Goal: Task Accomplishment & Management: Manage account settings

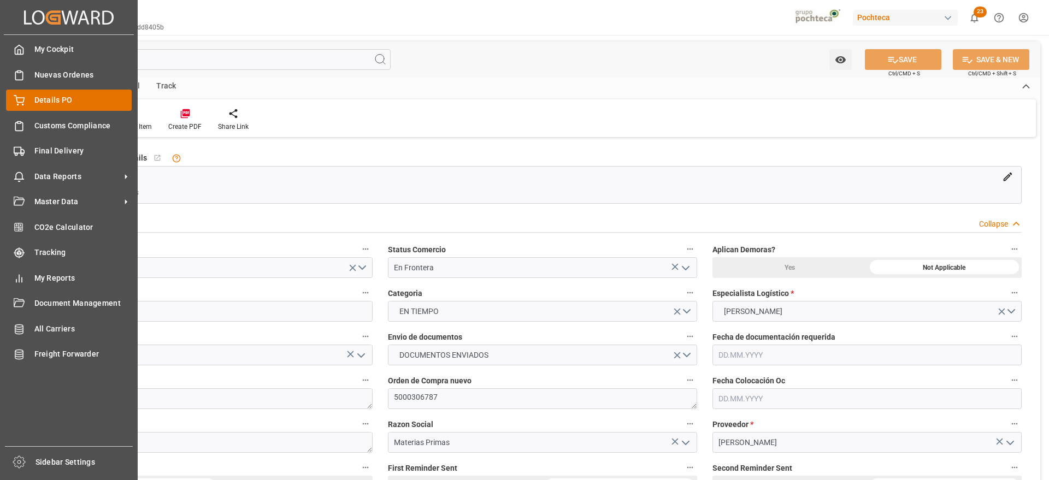
click at [26, 94] on div "Details PO Details PO" at bounding box center [69, 100] width 126 height 21
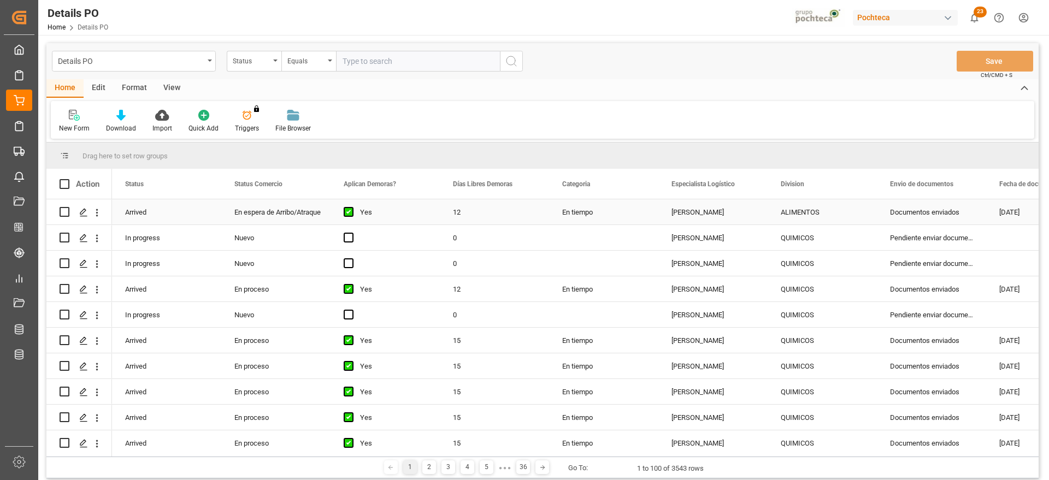
click at [801, 219] on div "ALIMENTOS" at bounding box center [822, 212] width 83 height 25
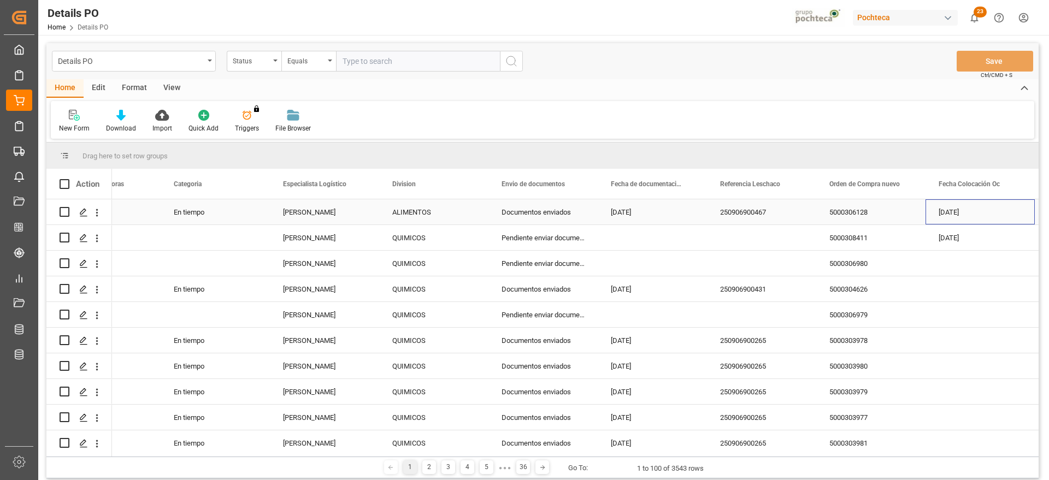
scroll to position [0, 388]
click at [903, 179] on span at bounding box center [907, 184] width 10 height 10
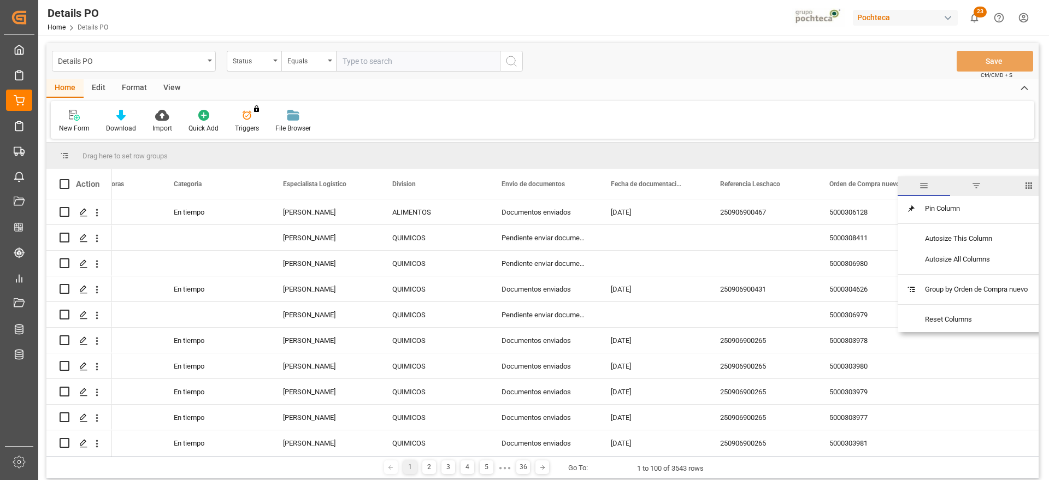
click at [973, 187] on span "filter" at bounding box center [976, 186] width 10 height 10
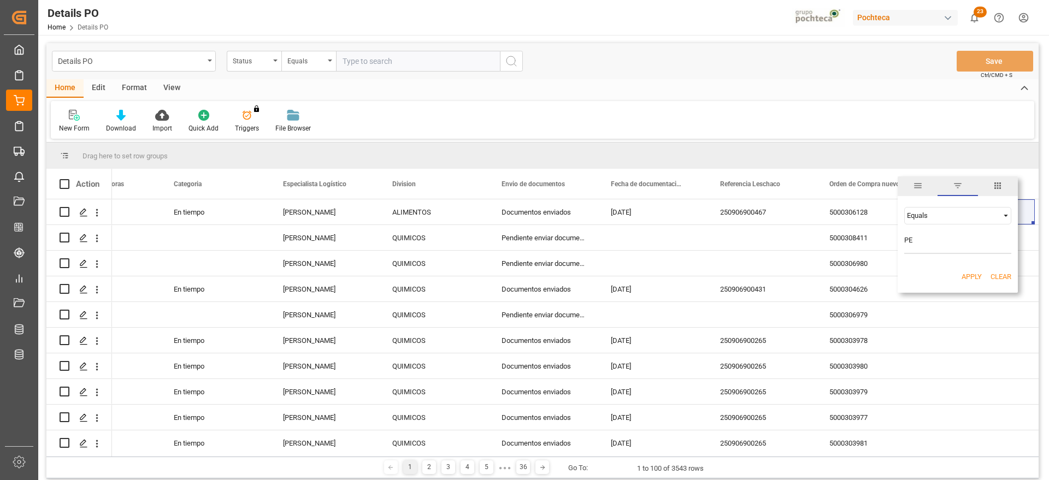
type input "P"
paste input "5000306324"
type input "5000306324"
click at [972, 279] on button "Apply" at bounding box center [971, 276] width 20 height 11
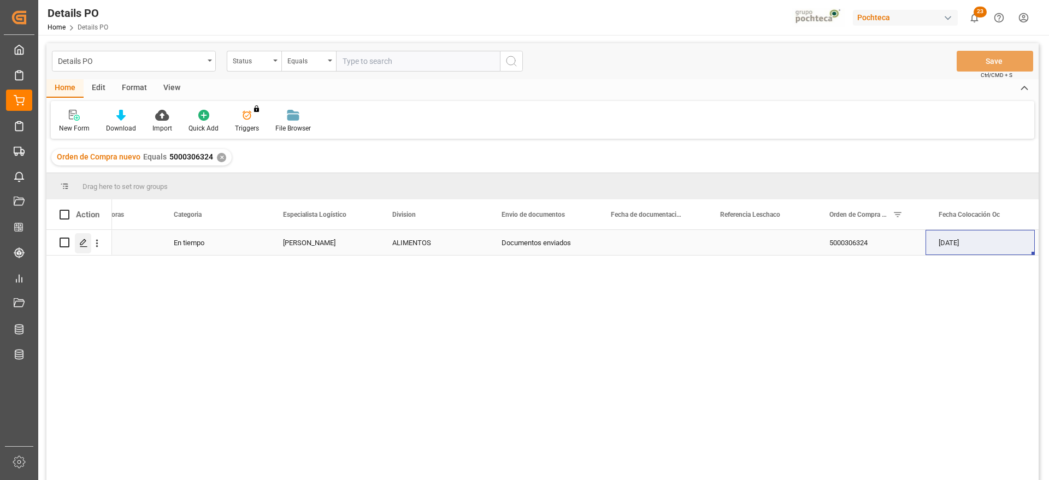
click at [81, 241] on icon "Press SPACE to select this row." at bounding box center [83, 243] width 9 height 9
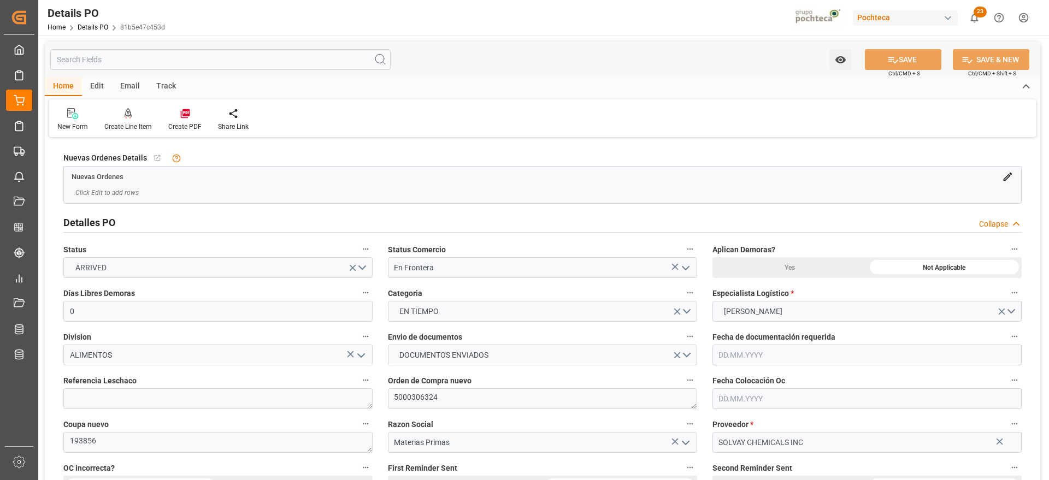
type input "0"
type input "18.07.2025"
type input "05.09.2025"
click at [686, 267] on icon "open menu" at bounding box center [685, 268] width 13 height 13
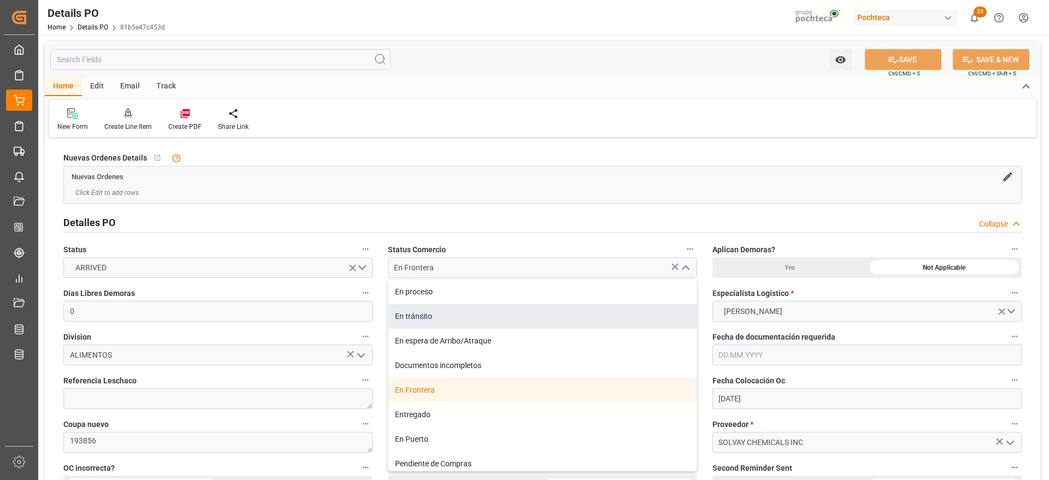
click at [429, 309] on div "En tránsito" at bounding box center [542, 316] width 308 height 25
type input "En tránsito"
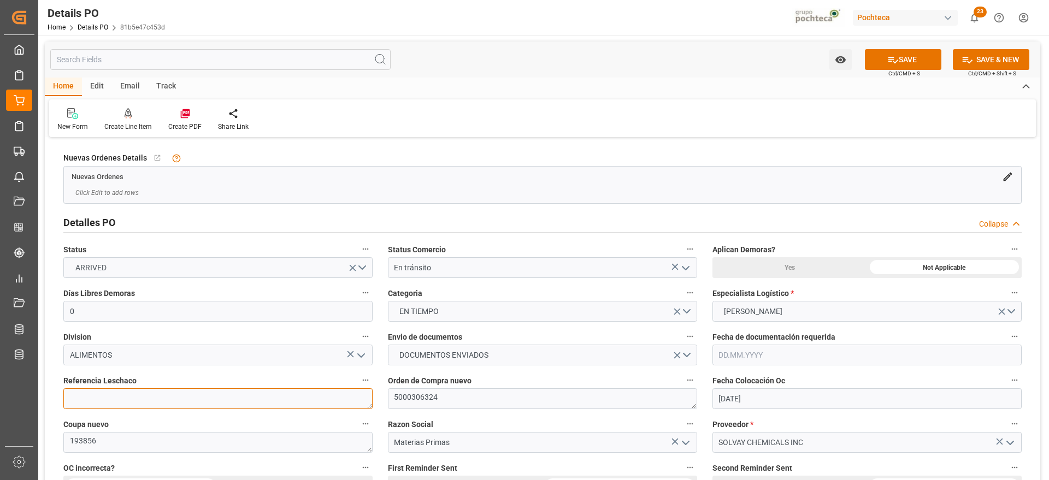
click at [248, 400] on textarea at bounding box center [217, 398] width 309 height 21
paste textarea "250906990135"
type textarea "250906990135"
click at [1029, 327] on div "Fecha de documentación requerida" at bounding box center [867, 348] width 324 height 44
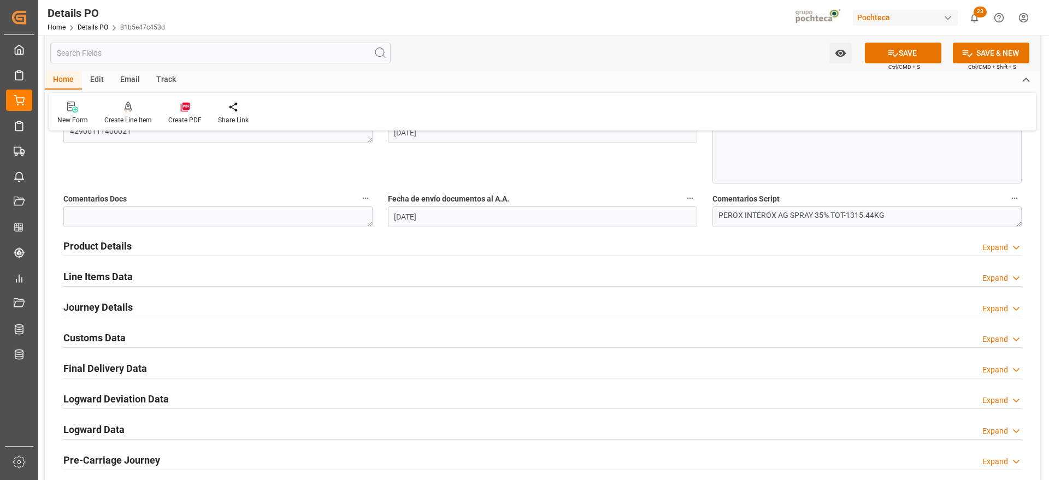
scroll to position [628, 0]
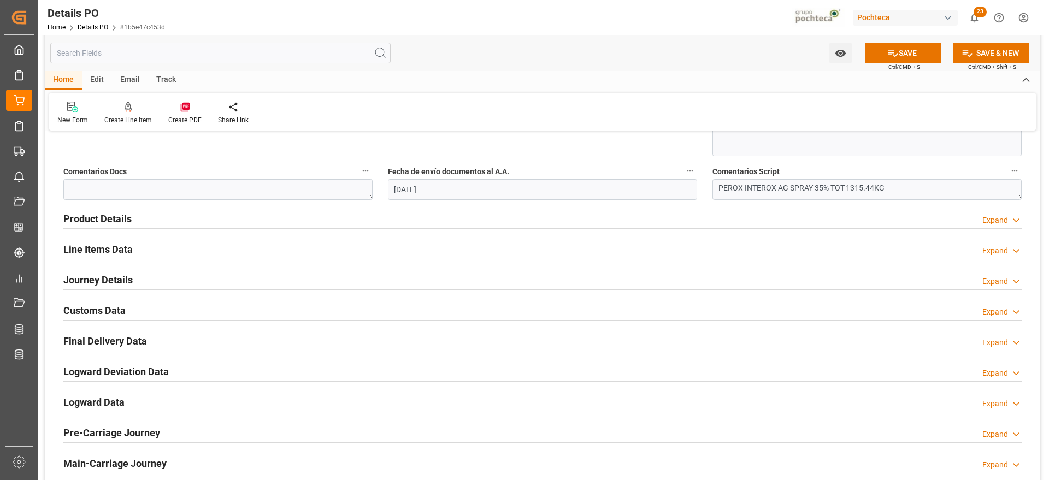
click at [97, 279] on h2 "Journey Details" at bounding box center [97, 280] width 69 height 15
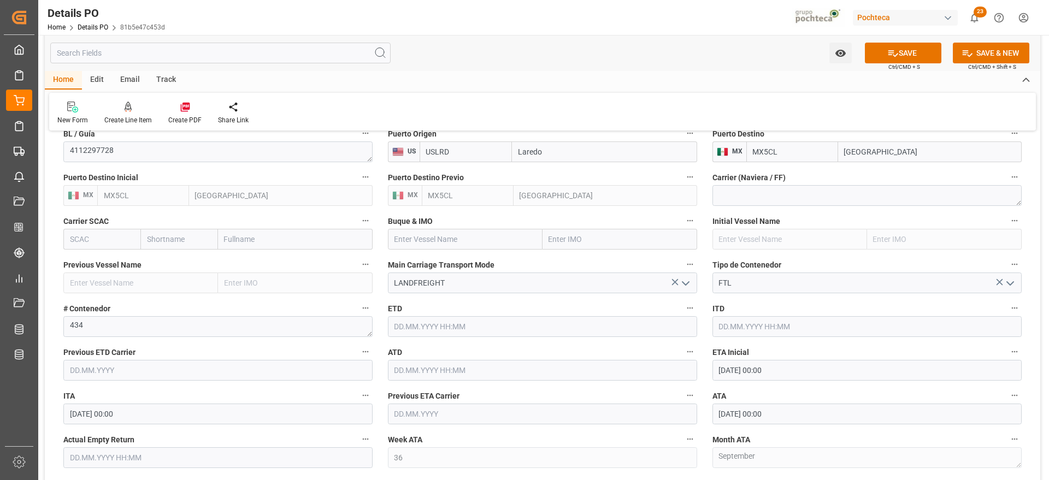
scroll to position [874, 0]
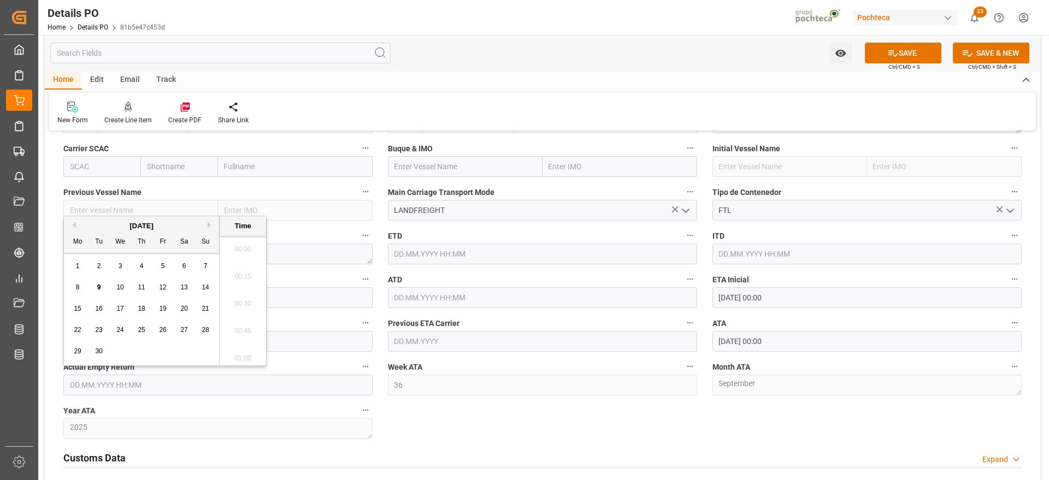
click at [287, 389] on input "text" at bounding box center [217, 385] width 309 height 21
click at [90, 219] on div "September 2025 Mo Tu We Th Fr Sa Su" at bounding box center [141, 234] width 155 height 37
click at [120, 286] on span "10" at bounding box center [119, 288] width 7 height 8
type input "10.09.2025 00:00"
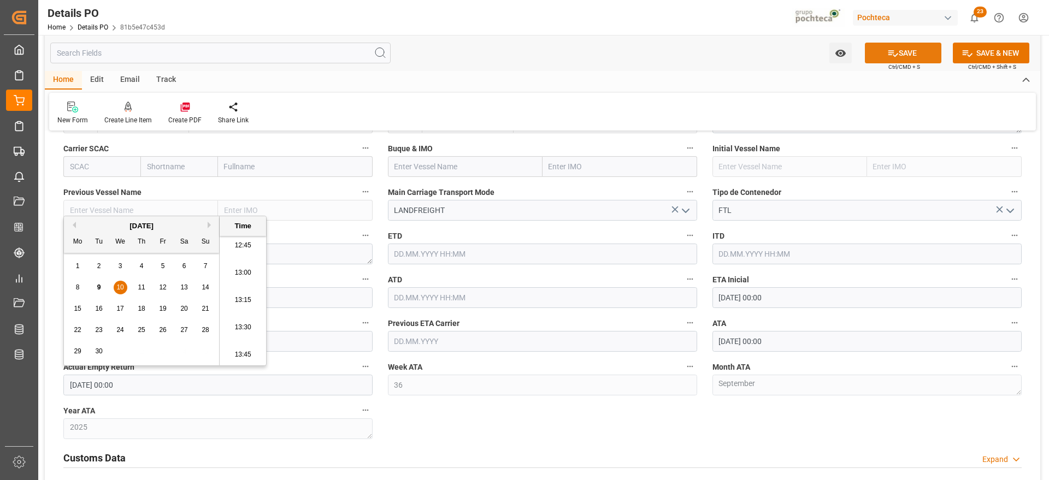
click at [906, 50] on button "SAVE" at bounding box center [903, 53] width 76 height 21
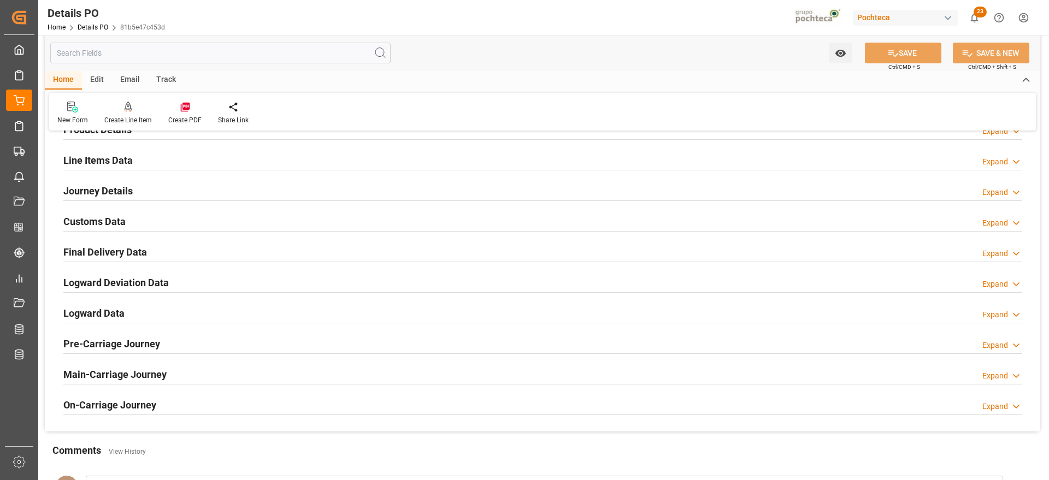
scroll to position [683, 0]
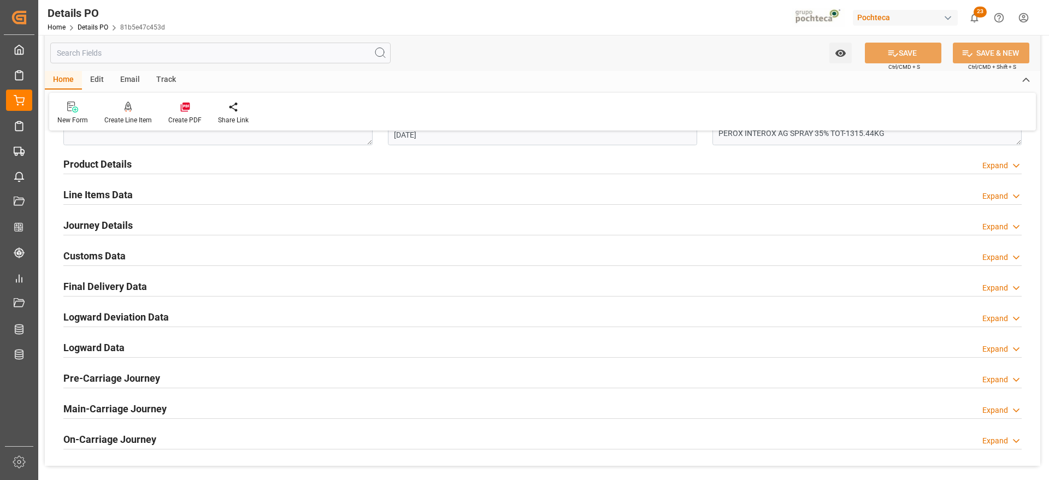
click at [123, 283] on h2 "Final Delivery Data" at bounding box center [105, 286] width 84 height 15
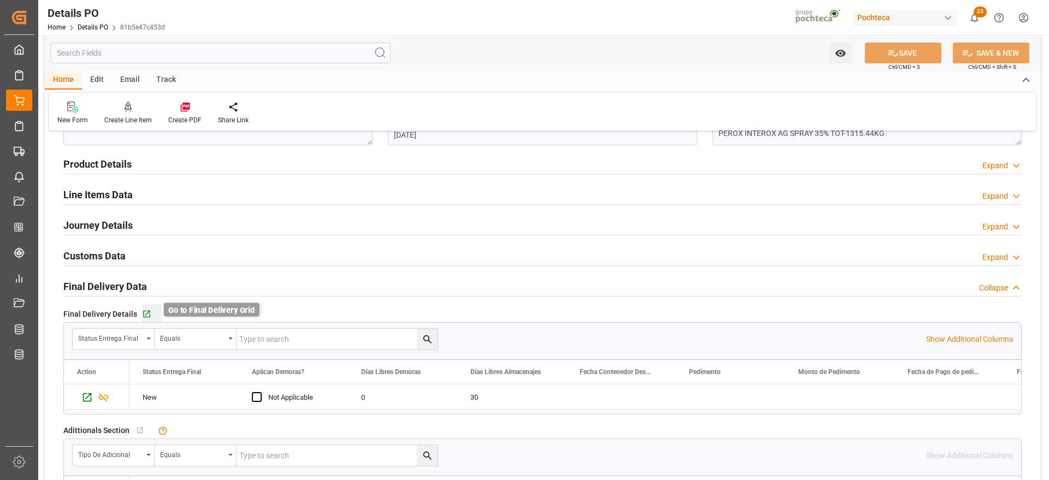
click at [147, 315] on icon "button" at bounding box center [146, 314] width 9 height 9
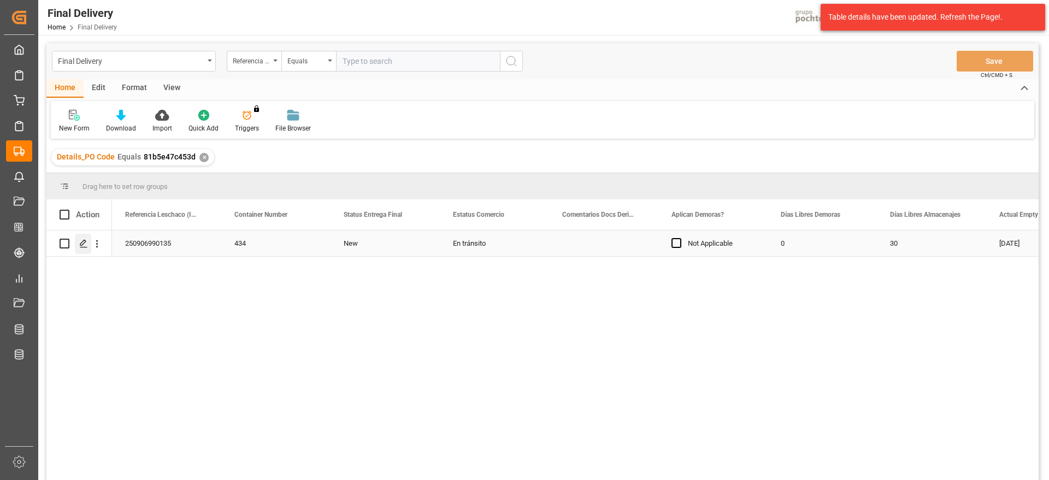
click at [79, 244] on icon "Press SPACE to select this row." at bounding box center [83, 243] width 9 height 9
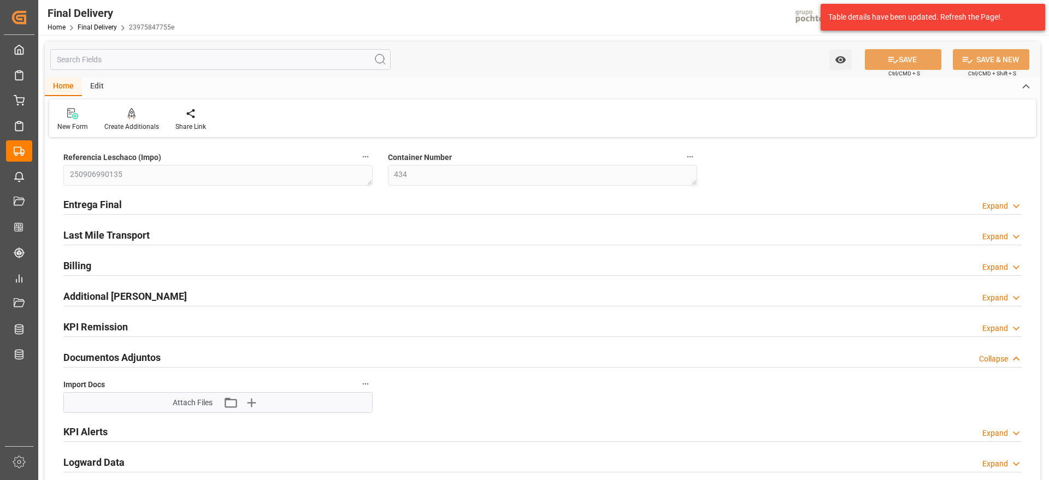
type input "[DATE]"
click at [118, 205] on h2 "Entrega Final" at bounding box center [92, 204] width 58 height 15
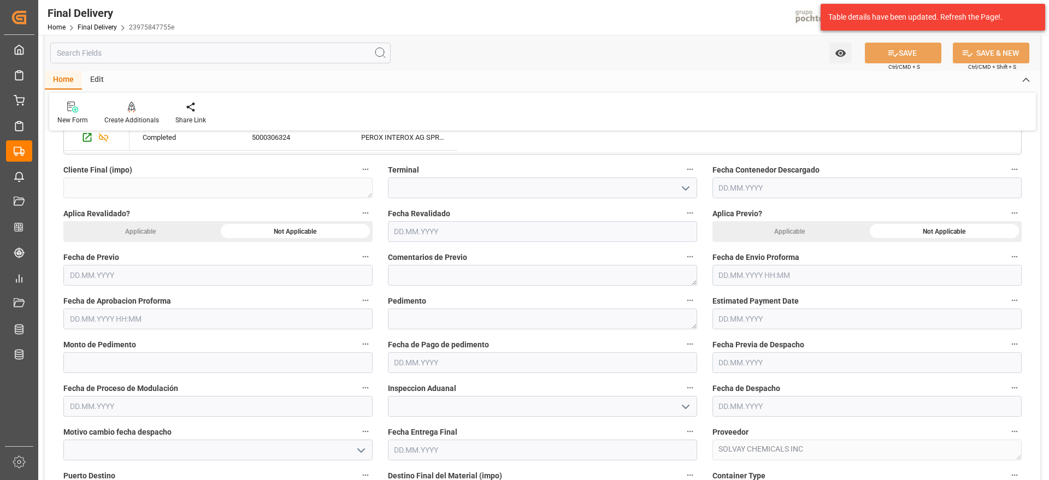
scroll to position [492, 0]
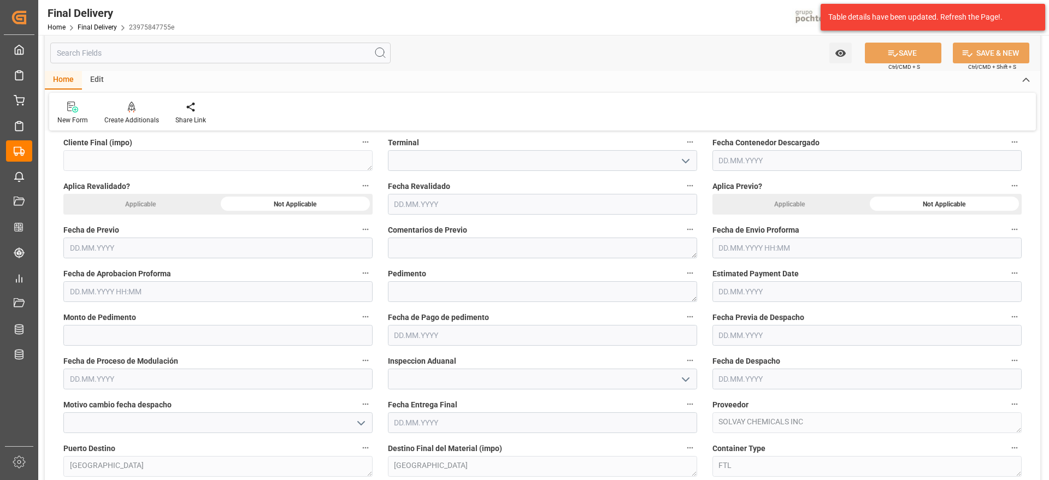
click at [776, 242] on input "text" at bounding box center [866, 248] width 309 height 21
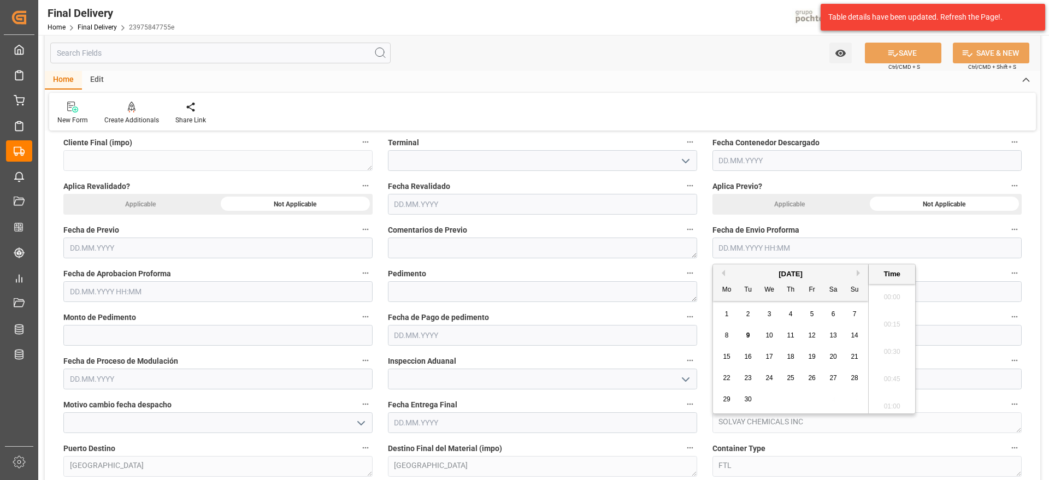
scroll to position [1397, 0]
click at [723, 336] on div "8" at bounding box center [727, 335] width 14 height 13
type input "[DATE] 00:00"
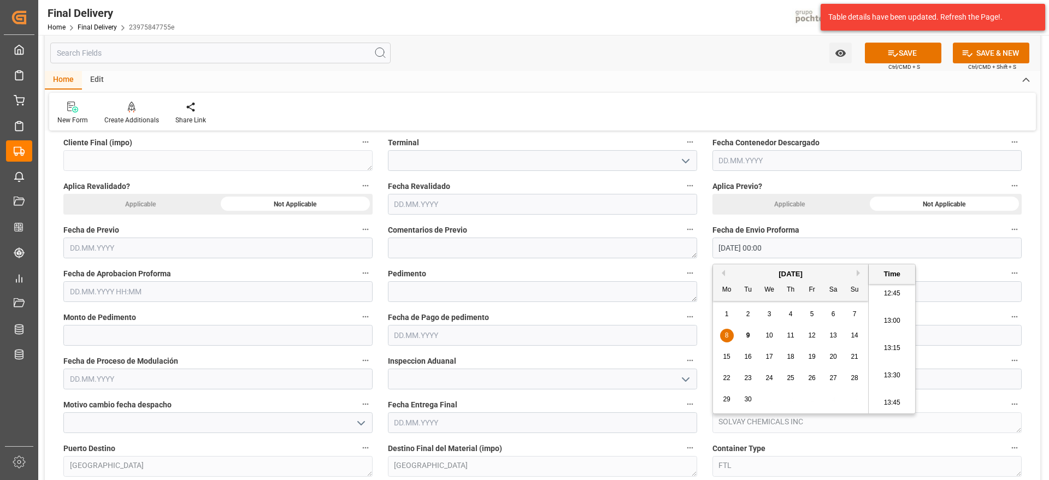
click at [200, 292] on input "text" at bounding box center [217, 291] width 309 height 21
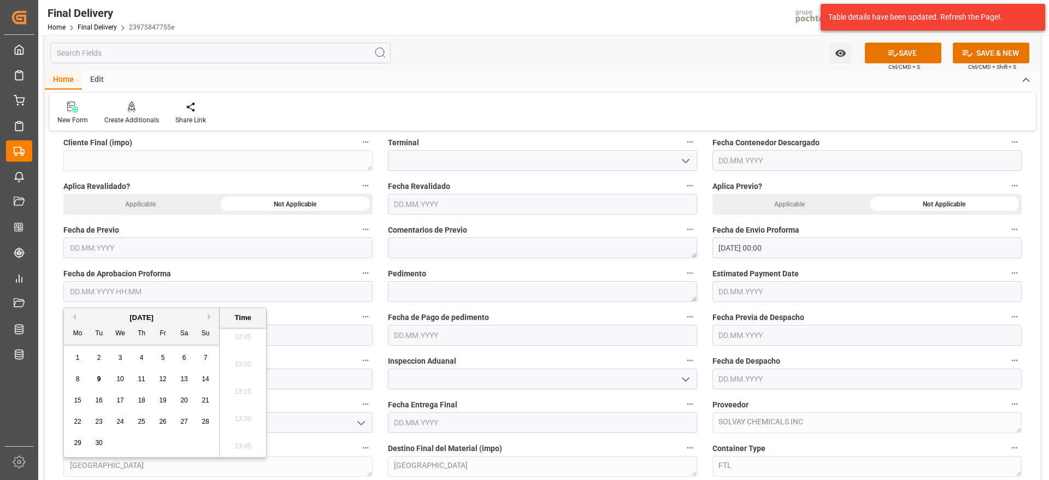
click at [74, 379] on div "8" at bounding box center [78, 379] width 14 height 13
type input "[DATE] 00:00"
click at [477, 291] on textarea at bounding box center [542, 291] width 309 height 21
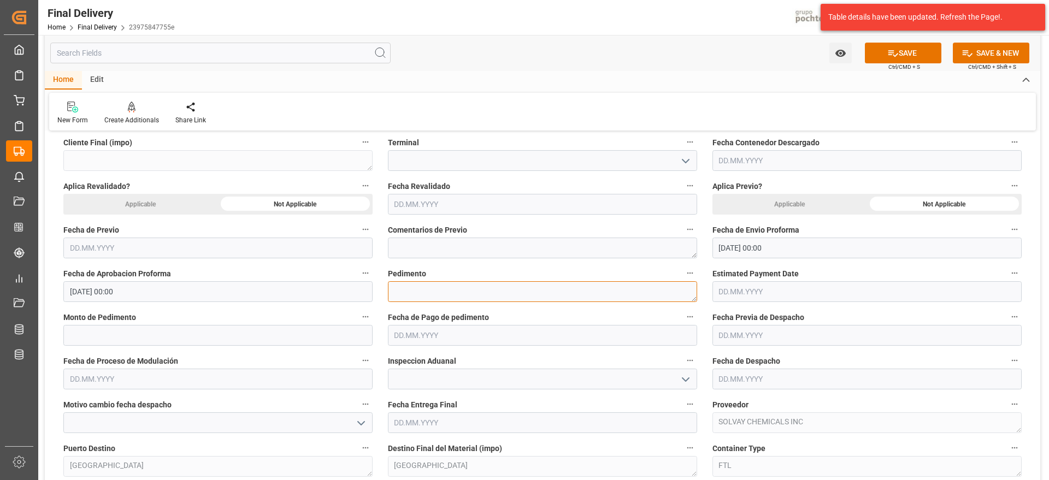
paste textarea "25 80 3617 5002648"
type textarea "25 80 3617 5002648"
click at [259, 344] on input "text" at bounding box center [217, 335] width 309 height 21
type input "64178"
click at [430, 334] on input "text" at bounding box center [542, 335] width 309 height 21
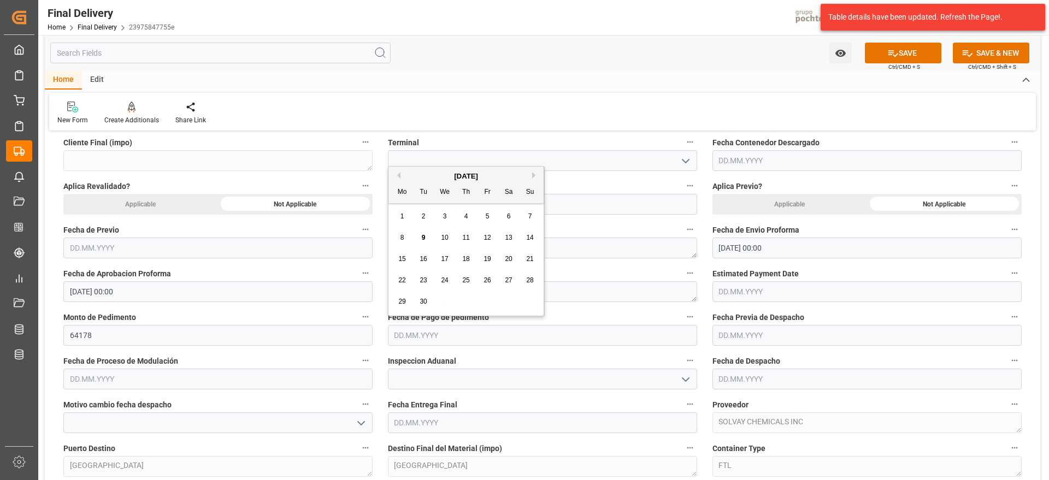
click at [404, 236] on span "8" at bounding box center [402, 238] width 4 height 8
type input "[DATE]"
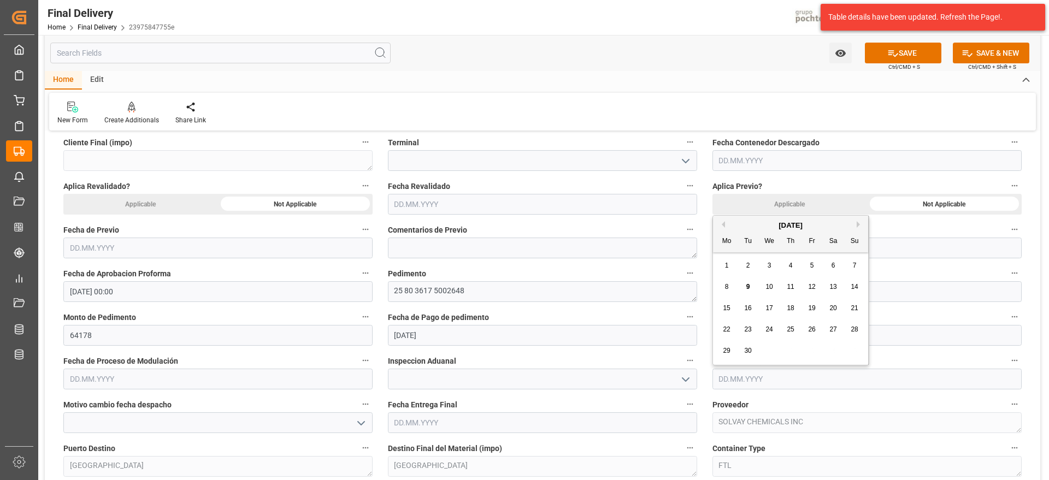
click at [741, 382] on input "text" at bounding box center [866, 379] width 309 height 21
click at [748, 281] on span "9" at bounding box center [748, 281] width 4 height 8
type input "[DATE]"
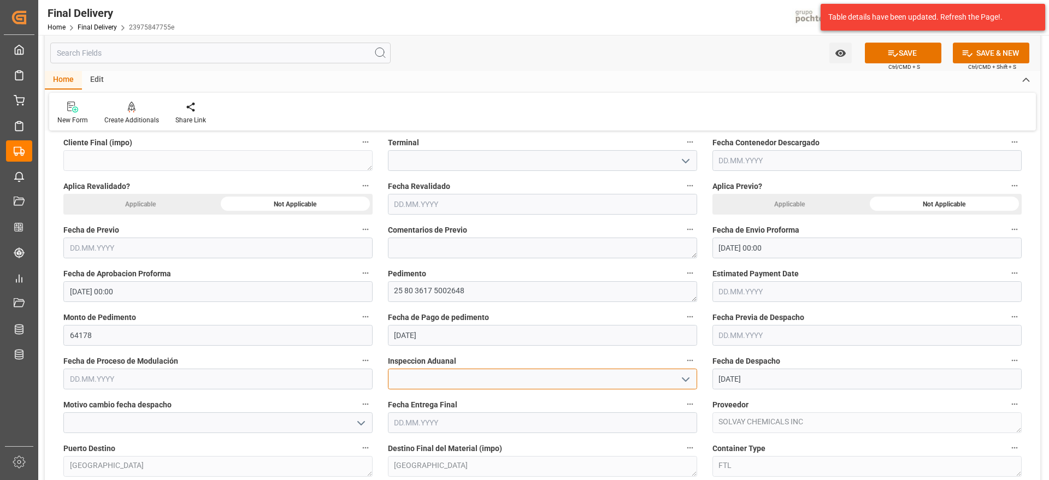
click at [687, 389] on input at bounding box center [542, 379] width 309 height 21
click at [687, 385] on icon "open menu" at bounding box center [685, 379] width 13 height 13
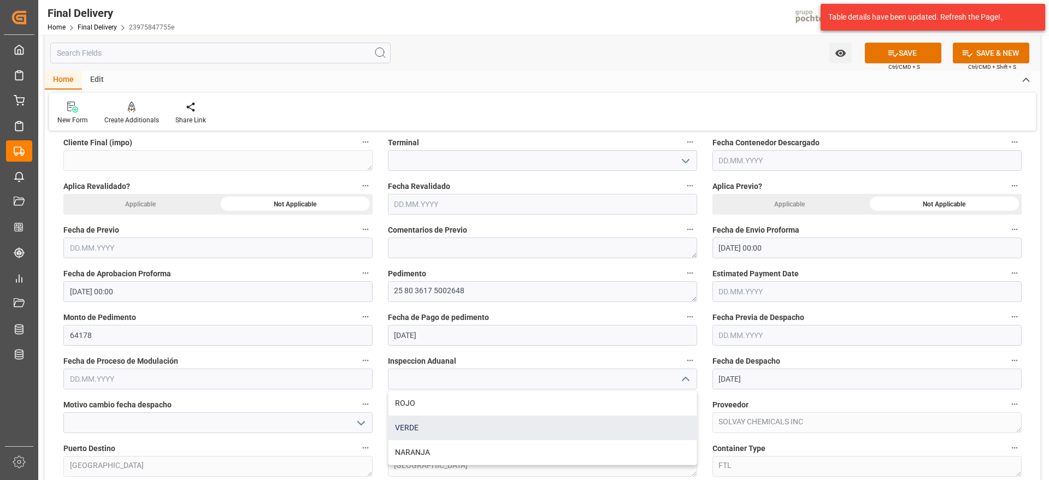
click at [486, 431] on div "VERDE" at bounding box center [542, 428] width 308 height 25
type input "VERDE"
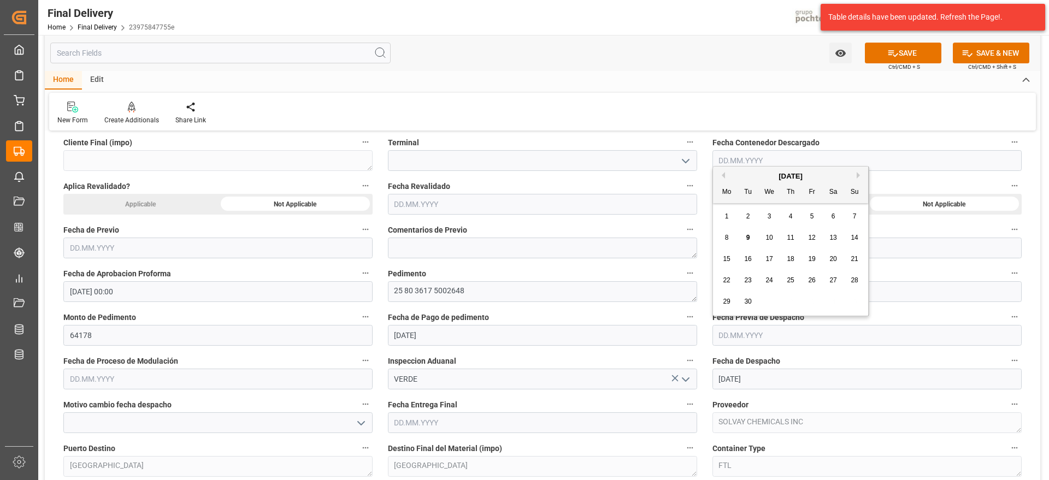
click at [747, 343] on input "text" at bounding box center [866, 335] width 309 height 21
click at [752, 238] on div "9" at bounding box center [748, 238] width 14 height 13
type input "[DATE]"
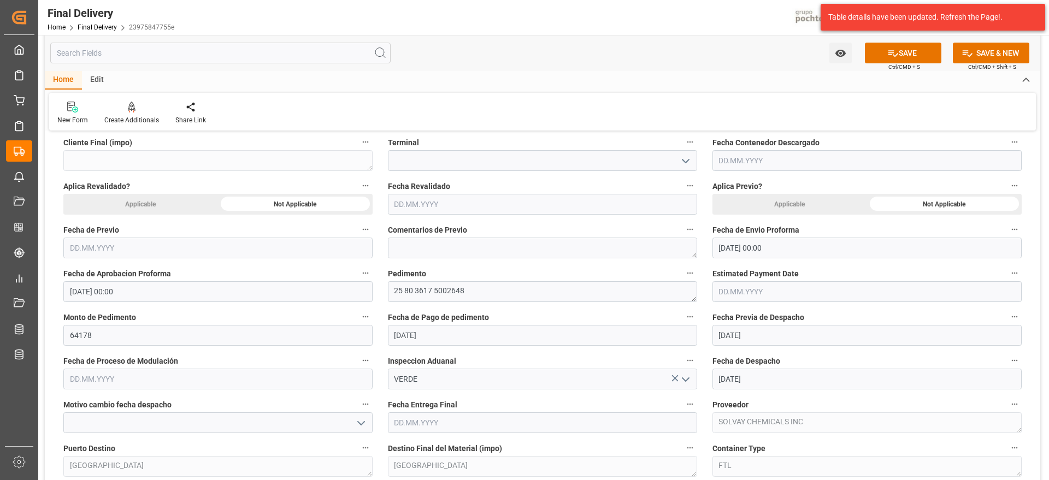
click at [551, 421] on input "text" at bounding box center [542, 422] width 309 height 21
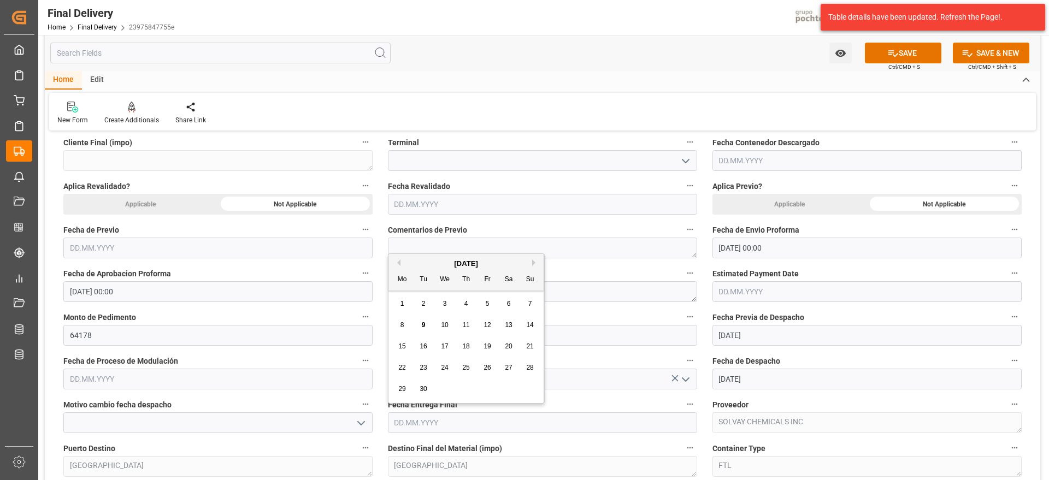
click at [444, 326] on span "10" at bounding box center [444, 325] width 7 height 8
type input "[DATE]"
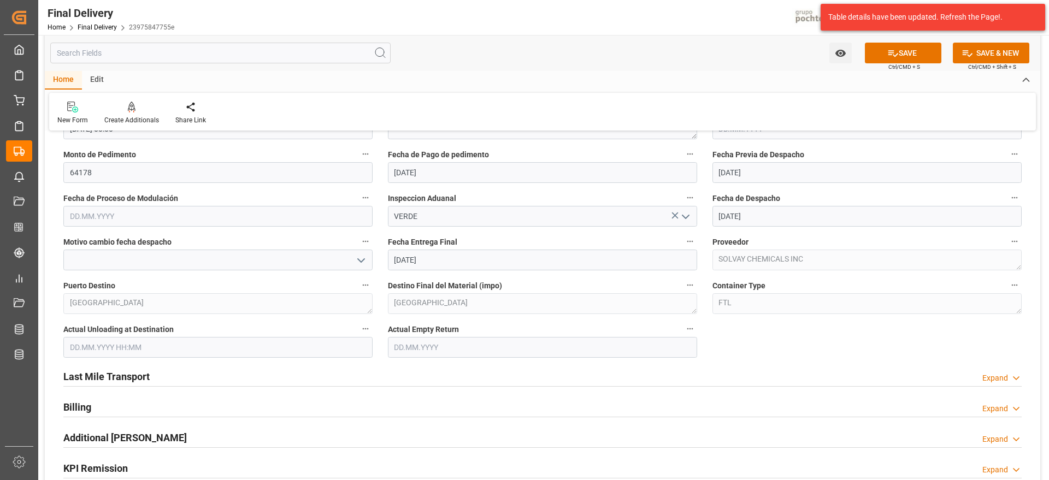
scroll to position [656, 0]
click at [503, 344] on input "text" at bounding box center [542, 346] width 309 height 21
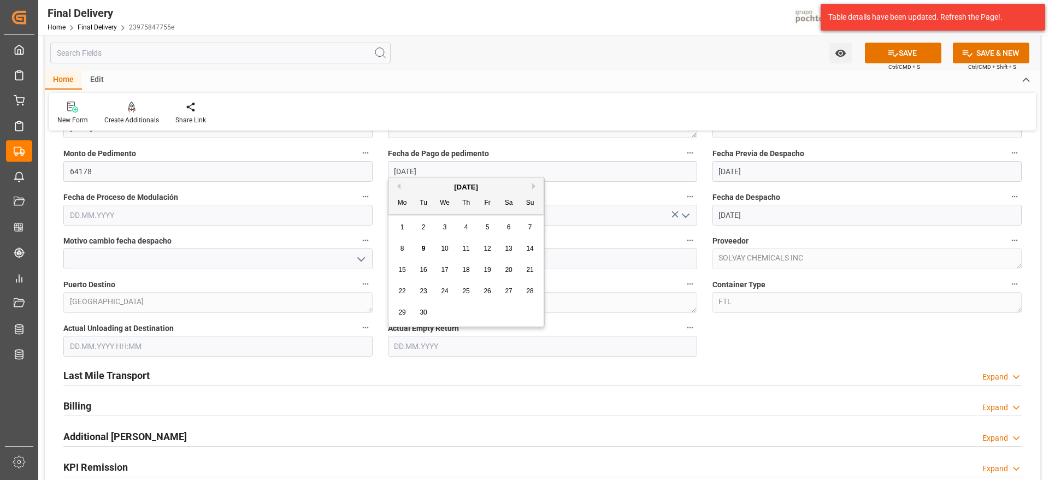
click at [444, 247] on span "10" at bounding box center [444, 249] width 7 height 8
type input "[DATE]"
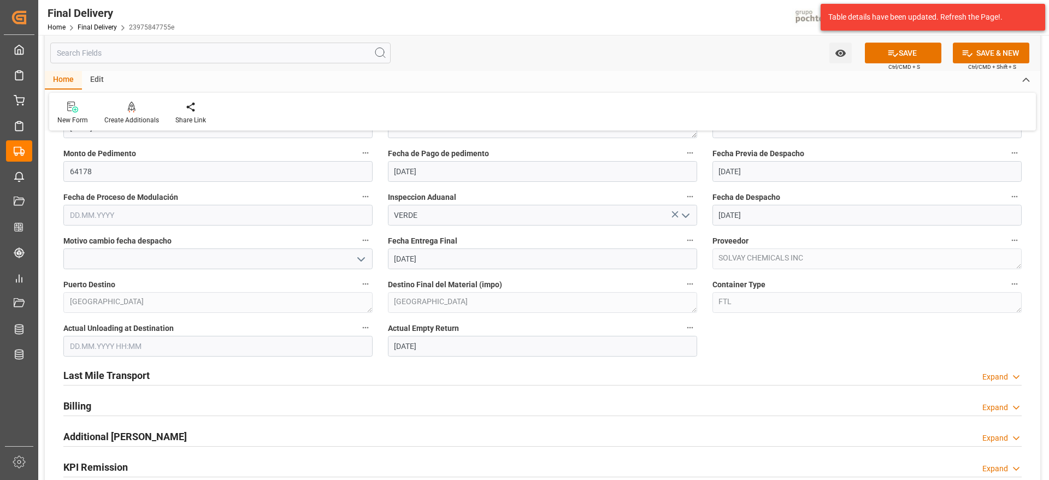
click at [104, 381] on h2 "Last Mile Transport" at bounding box center [106, 375] width 86 height 15
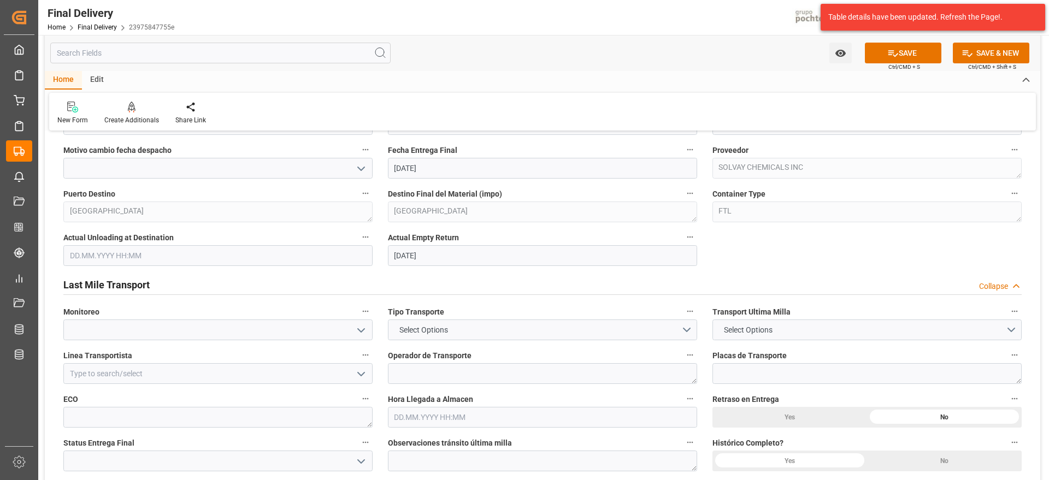
scroll to position [765, 0]
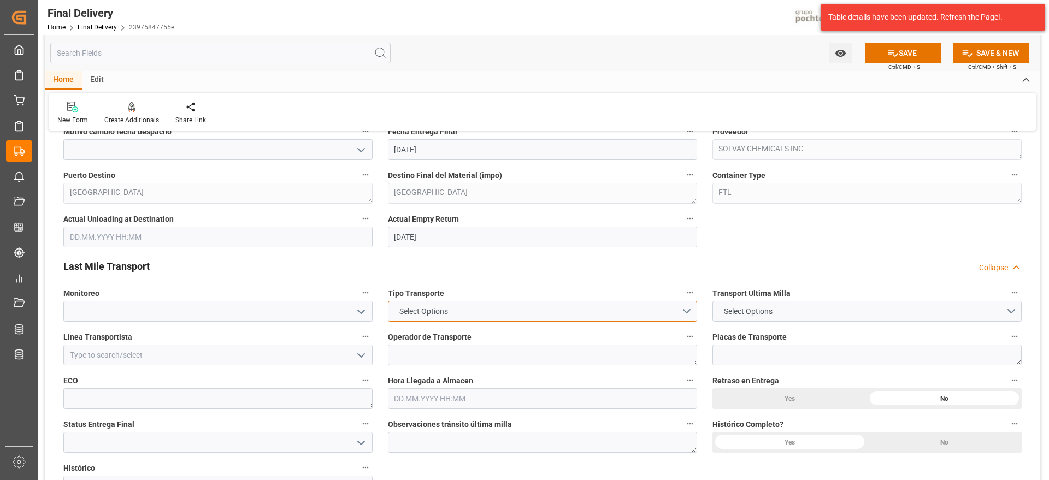
click at [687, 316] on button "Select Options" at bounding box center [542, 311] width 309 height 21
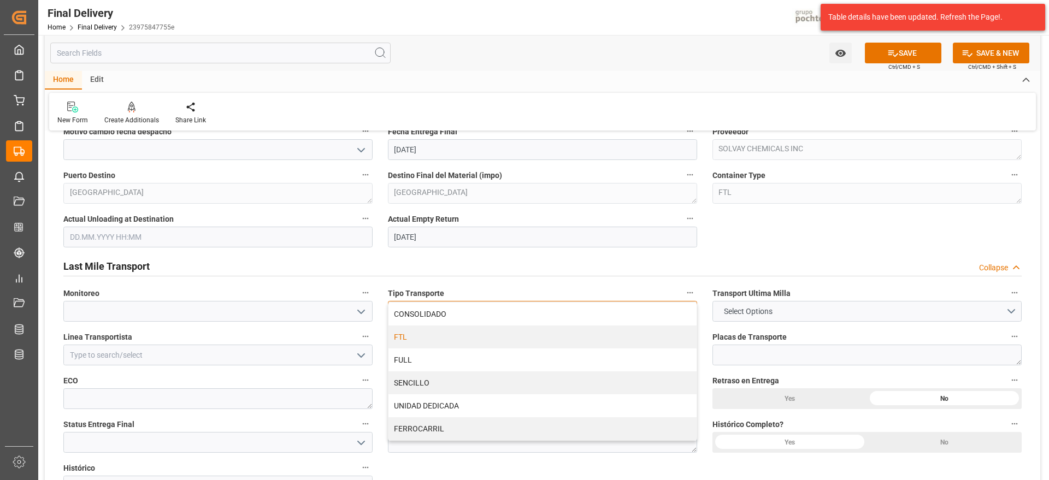
click at [492, 336] on div "FTL" at bounding box center [542, 337] width 308 height 23
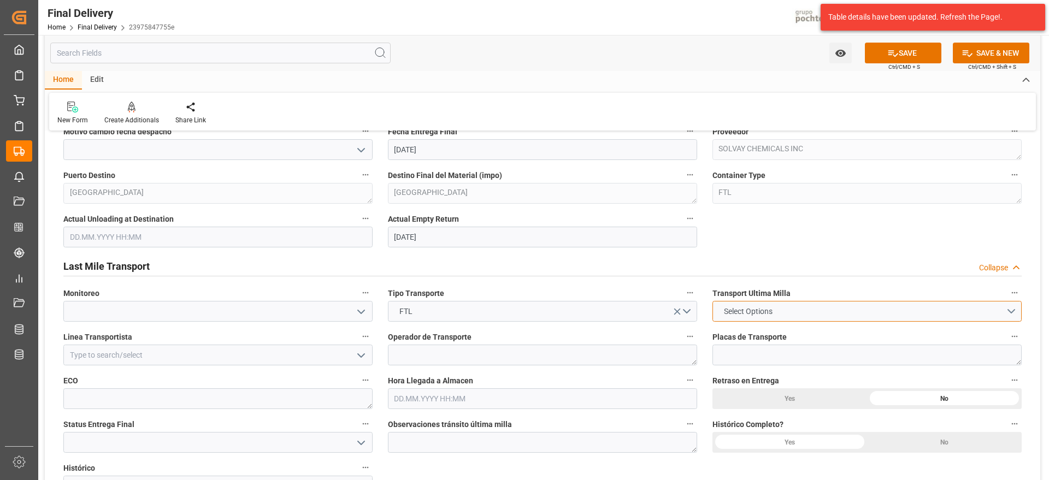
click at [1009, 310] on button "Select Options" at bounding box center [866, 311] width 309 height 21
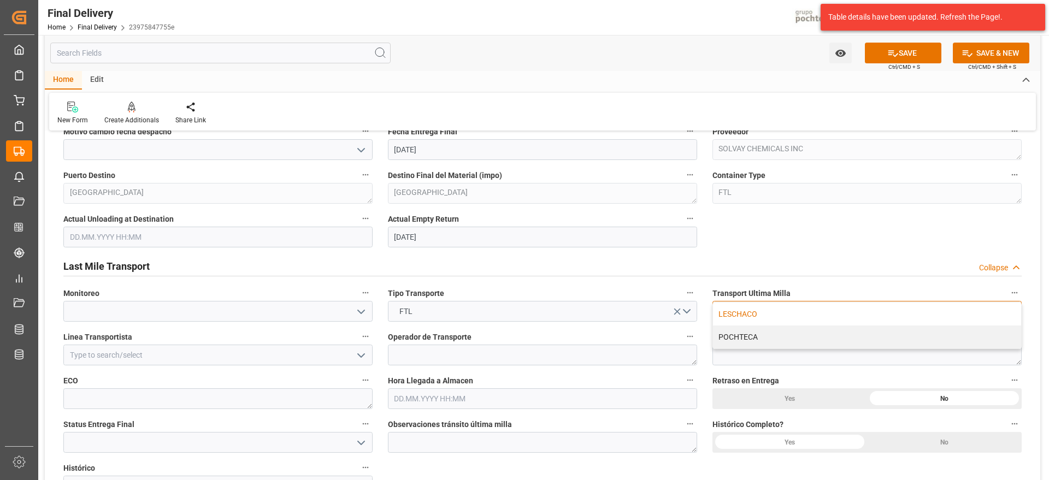
click at [743, 318] on div "LESCHACO" at bounding box center [867, 314] width 308 height 23
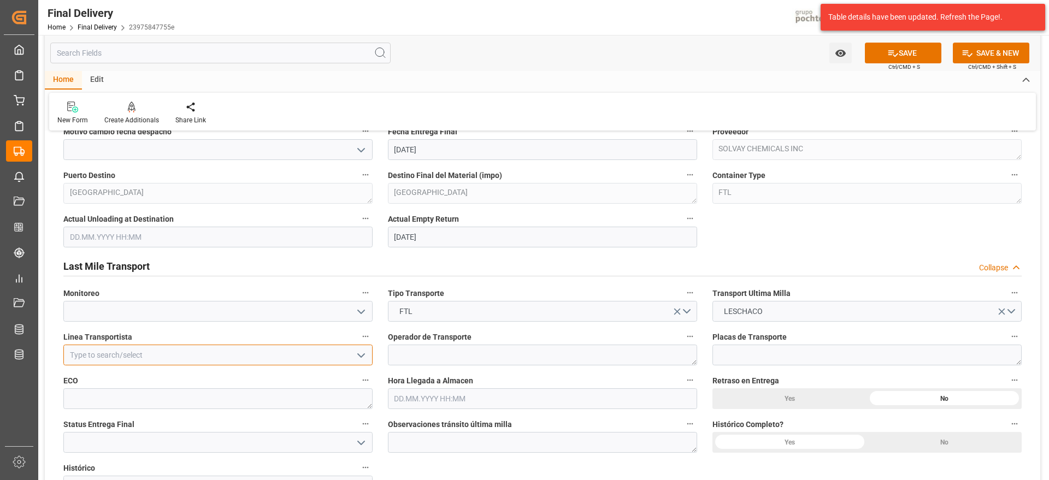
click at [197, 356] on input at bounding box center [217, 355] width 309 height 21
click at [156, 378] on div "TJA" at bounding box center [218, 379] width 308 height 25
type input "TJA"
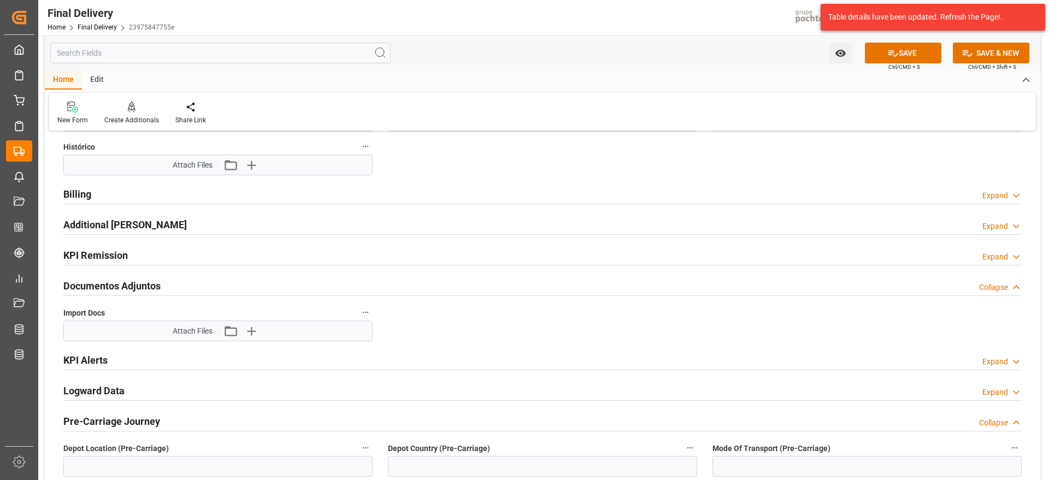
scroll to position [1065, 0]
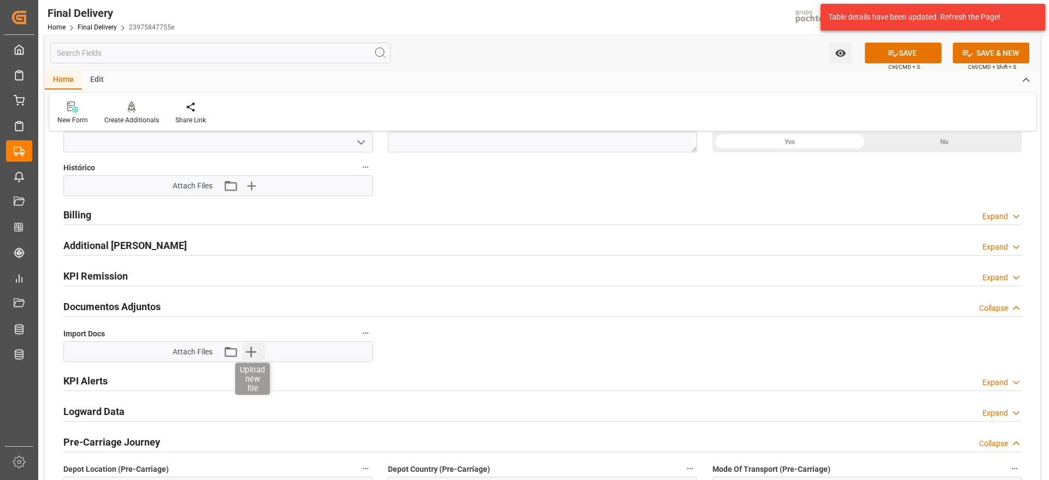
click at [253, 355] on icon "button" at bounding box center [250, 351] width 17 height 17
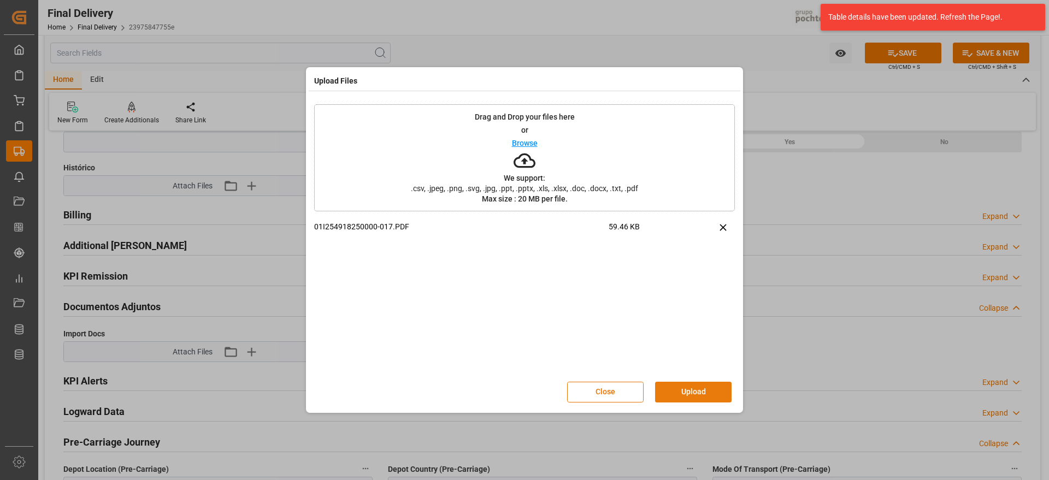
click at [684, 397] on button "Upload" at bounding box center [693, 392] width 76 height 21
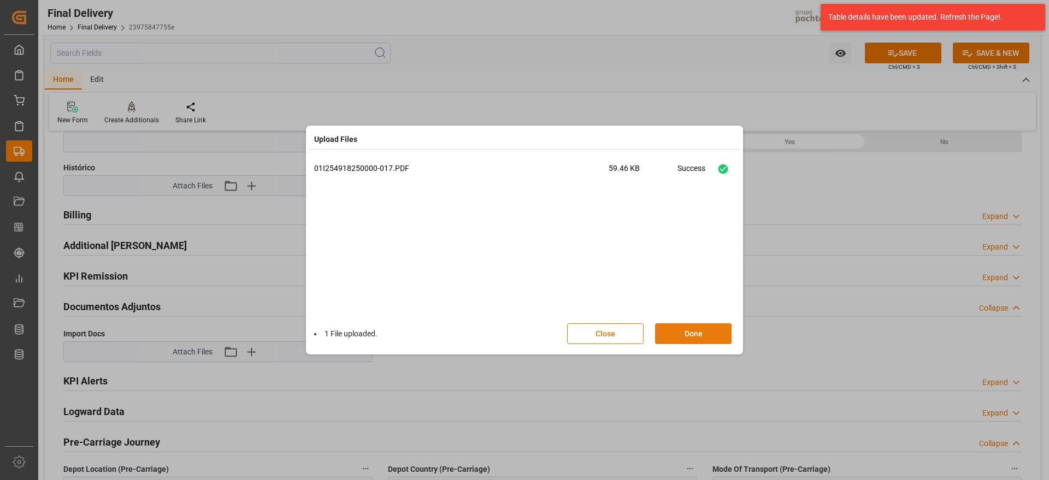
click at [696, 335] on button "Done" at bounding box center [693, 333] width 76 height 21
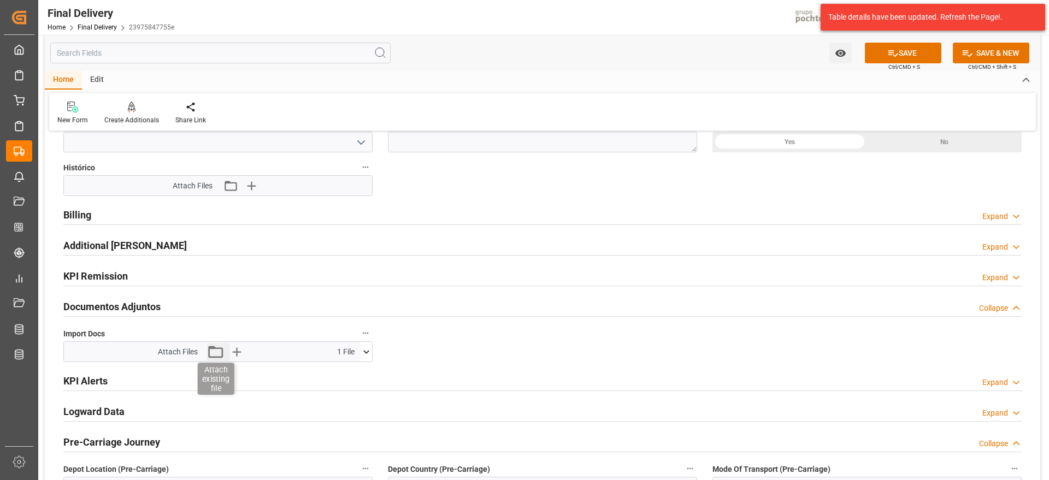
click at [221, 357] on icon "button" at bounding box center [216, 352] width 15 height 12
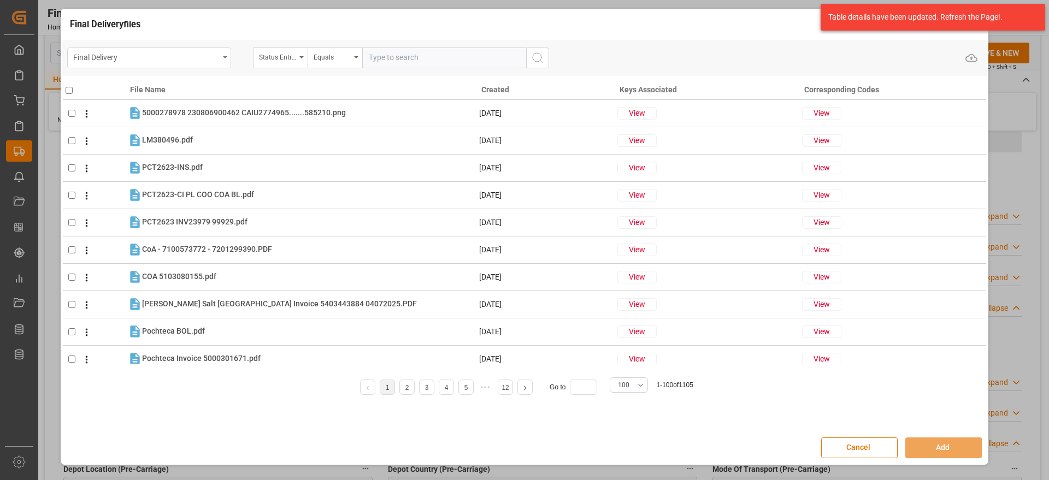
click at [223, 55] on div "Final Delivery" at bounding box center [149, 58] width 164 height 21
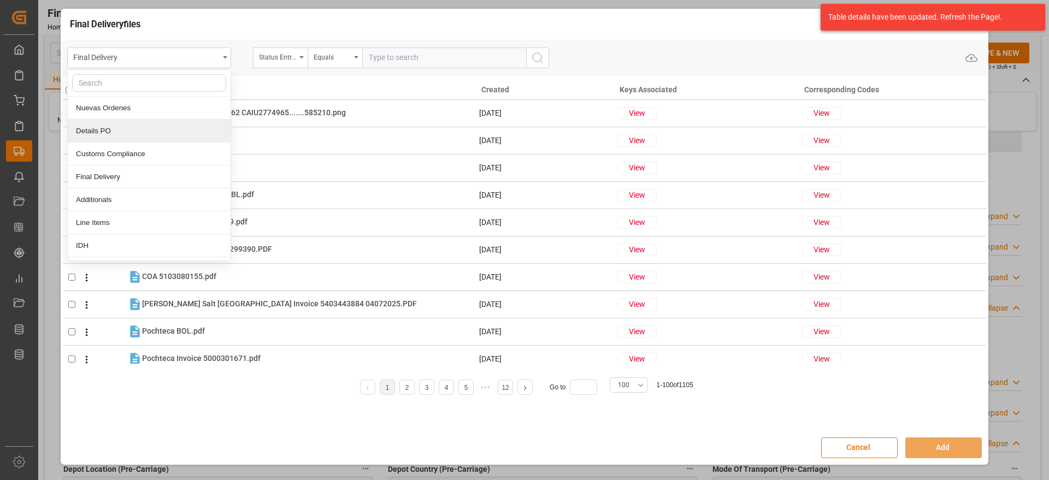
click at [105, 127] on div "Details PO" at bounding box center [149, 131] width 163 height 23
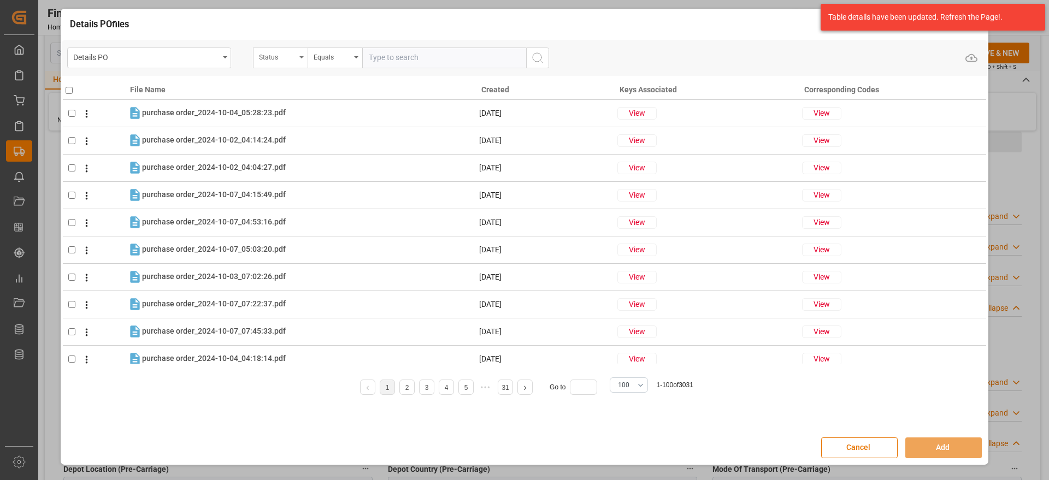
click at [303, 59] on div "Status" at bounding box center [280, 58] width 55 height 21
type input "ORDE"
click at [288, 109] on div "Orden de Compra nuevo" at bounding box center [334, 108] width 163 height 23
click at [392, 61] on input "text" at bounding box center [444, 58] width 164 height 21
paste input "5000306324"
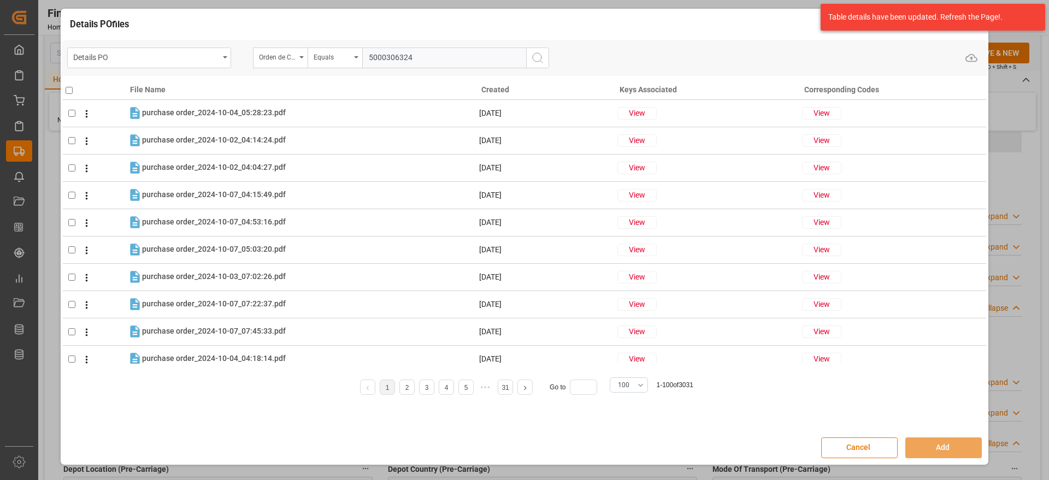
type input "5000306324"
click at [534, 62] on icon "search button" at bounding box center [537, 57] width 13 height 13
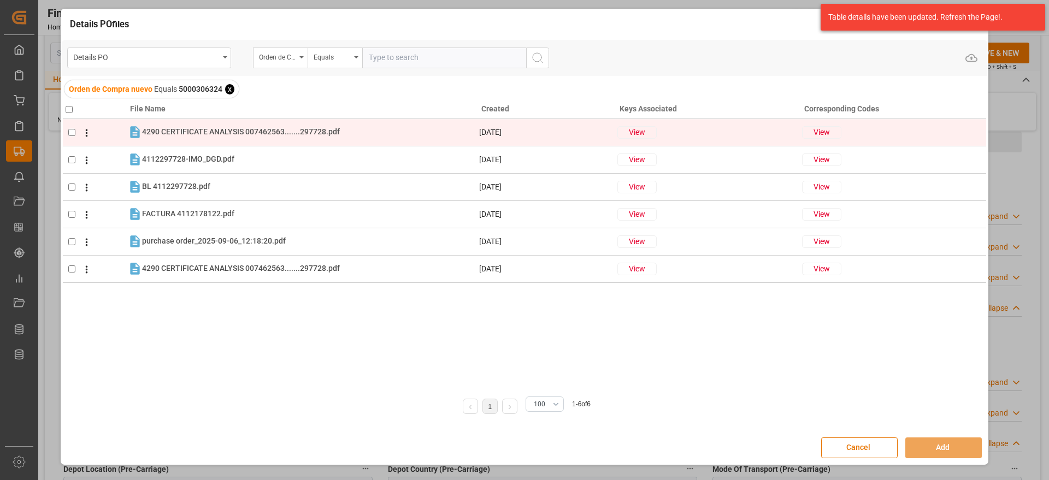
click at [71, 129] on input "checkbox" at bounding box center [71, 132] width 7 height 7
checkbox input "true"
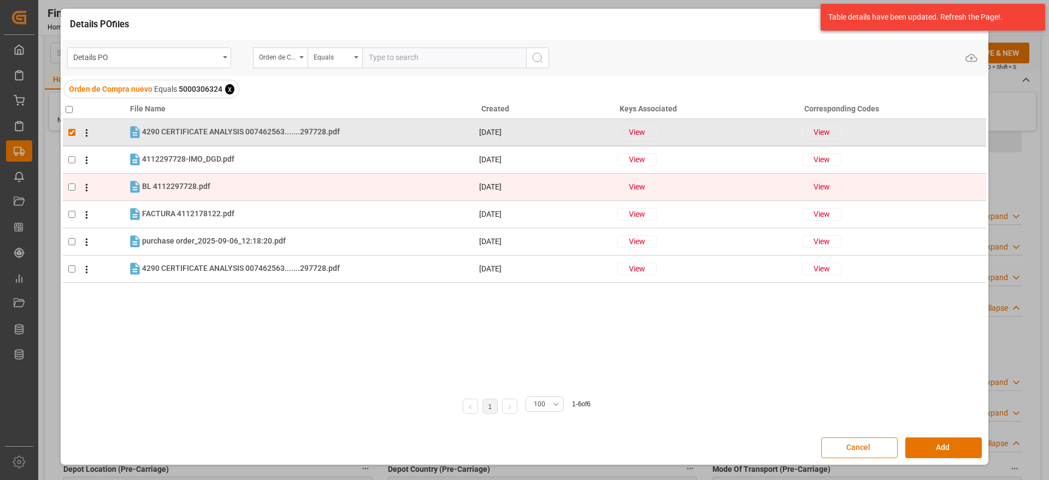
click at [73, 188] on input "checkbox" at bounding box center [71, 187] width 7 height 7
checkbox input "true"
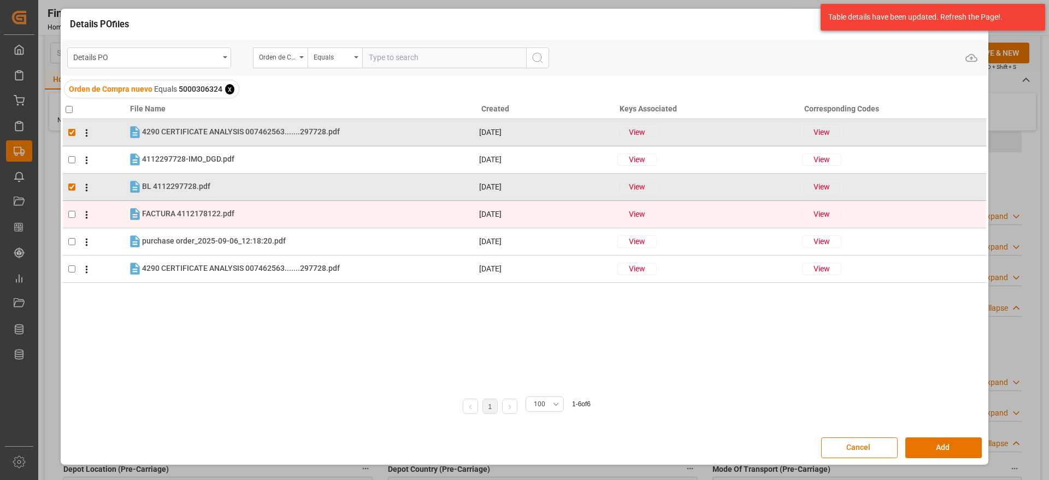
click at [73, 214] on input "checkbox" at bounding box center [71, 214] width 7 height 7
checkbox input "true"
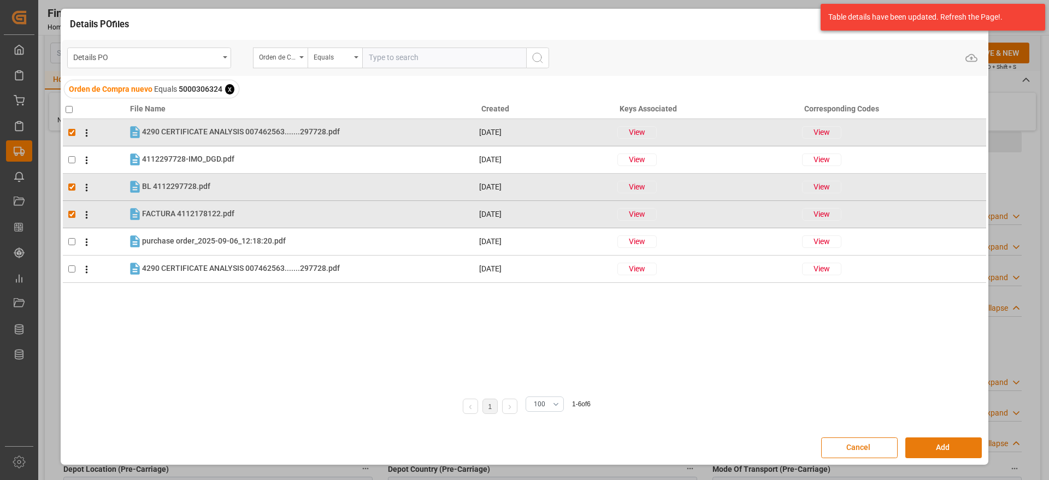
click at [937, 447] on button "Add" at bounding box center [943, 448] width 76 height 21
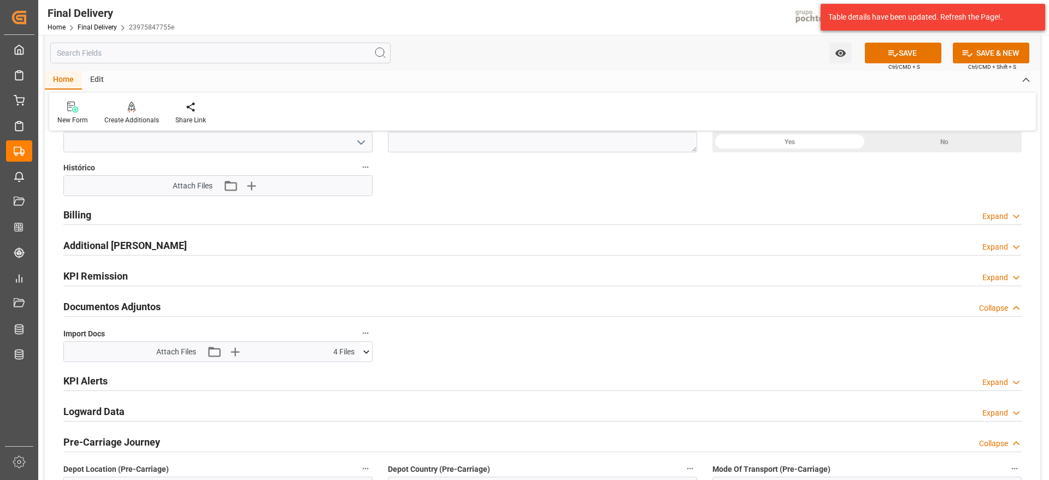
click at [240, 352] on icon "button" at bounding box center [234, 351] width 17 height 17
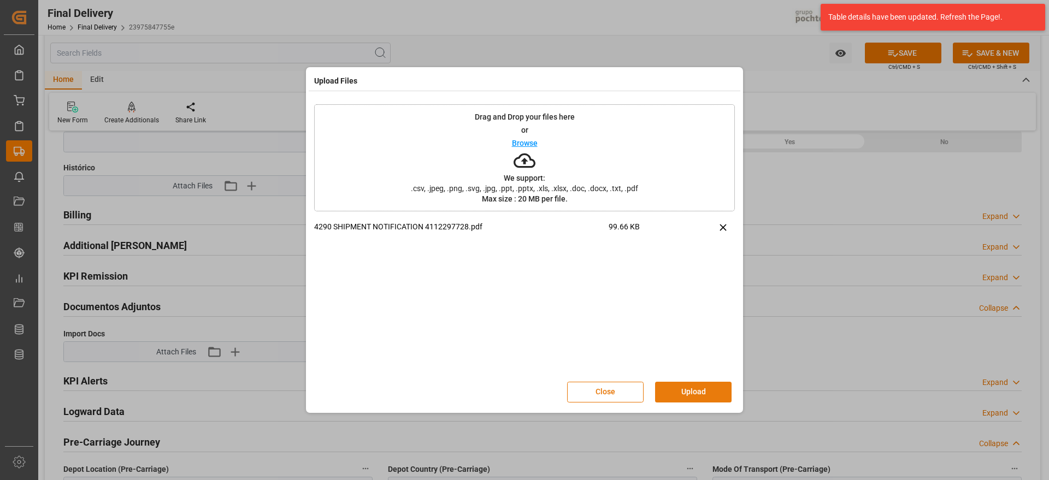
click at [699, 390] on button "Upload" at bounding box center [693, 392] width 76 height 21
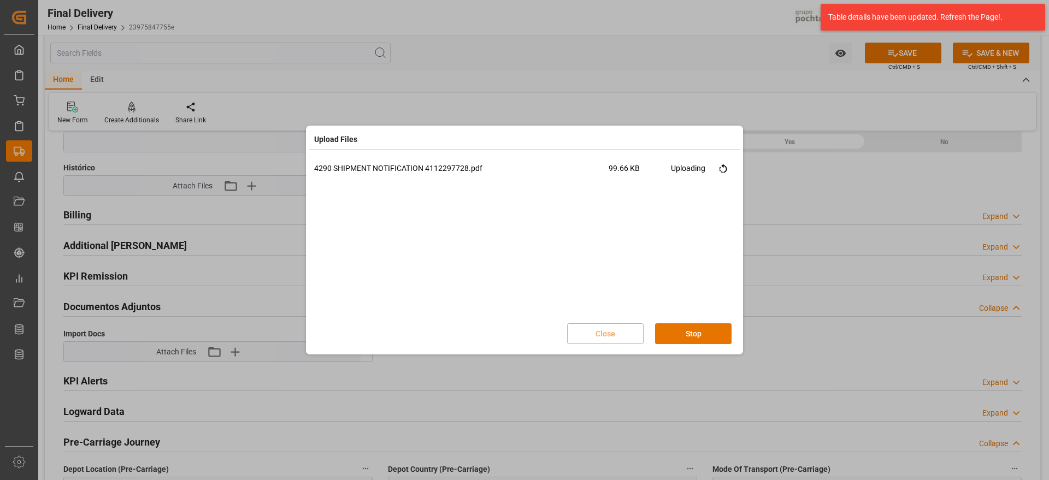
click at [697, 382] on div "Upload Files 4290 SHIPMENT NOTIFICATION 4112297728.pdf 99.66 KB Uploading Close…" at bounding box center [524, 240] width 1049 height 480
click at [701, 336] on button "Done" at bounding box center [693, 333] width 76 height 21
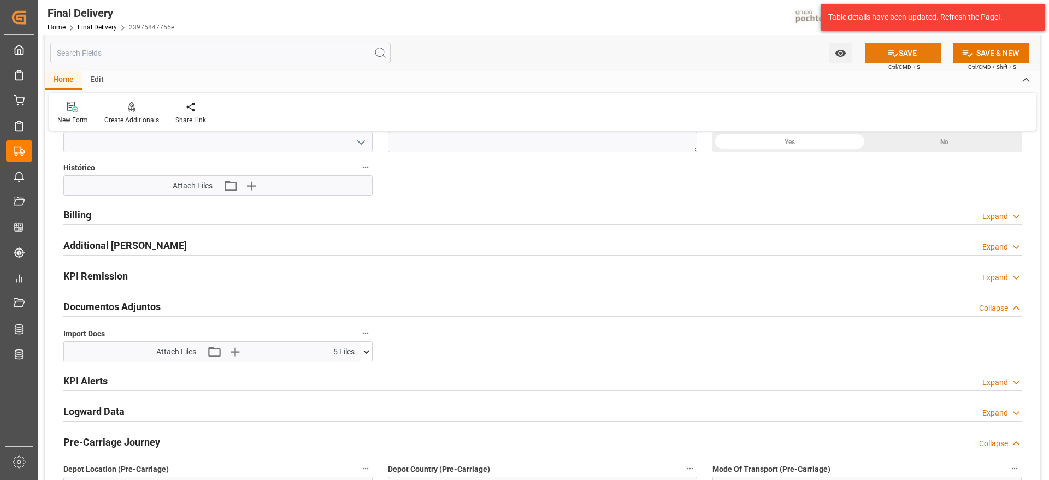
click at [908, 55] on button "SAVE" at bounding box center [903, 53] width 76 height 21
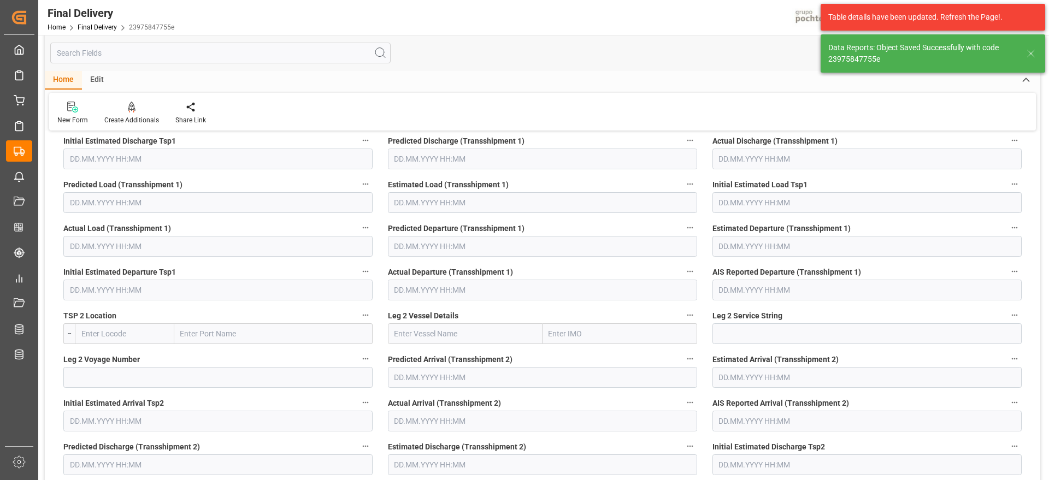
scroll to position [51, 0]
